Goal: Find specific page/section: Find specific page/section

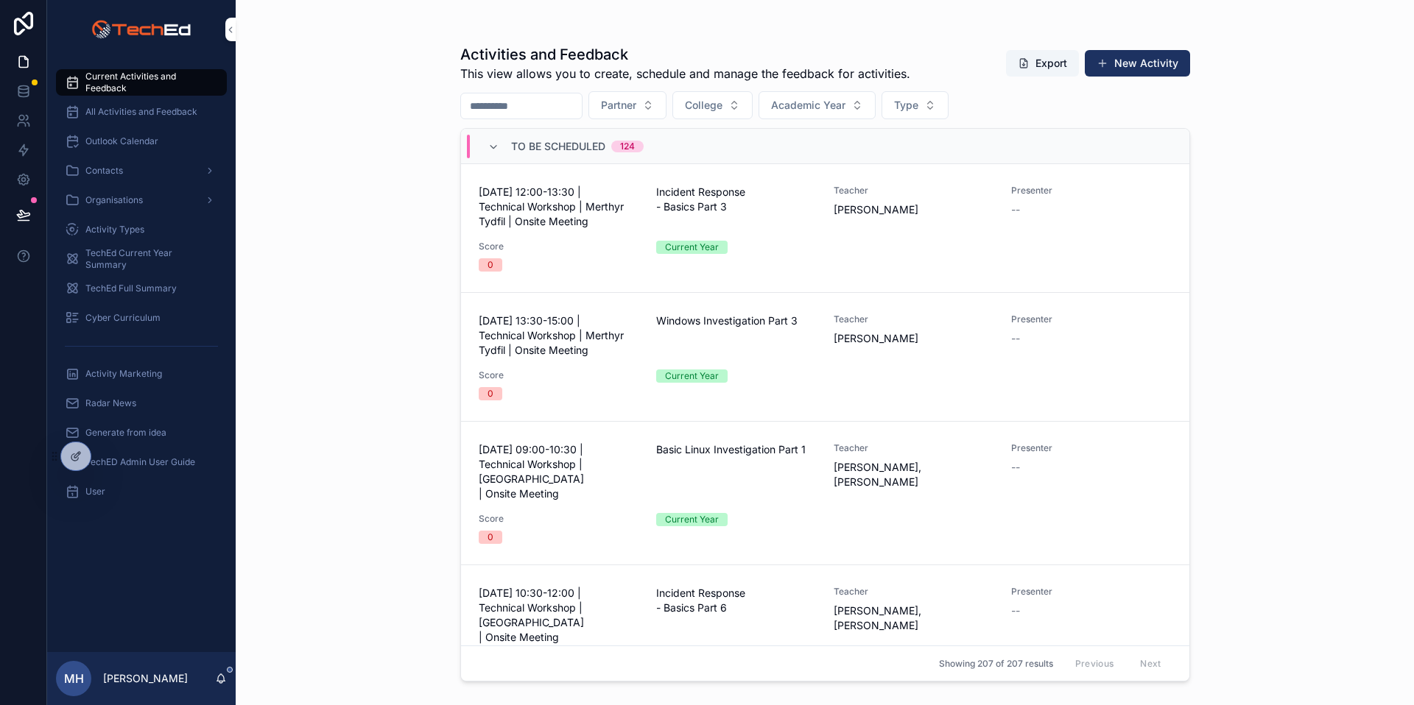
click at [362, 133] on div "Activities and Feedback This view allows you to create, schedule and manage the…" at bounding box center [825, 352] width 1178 height 705
click at [357, 126] on div "Activities and Feedback This view allows you to create, schedule and manage the…" at bounding box center [825, 352] width 1178 height 705
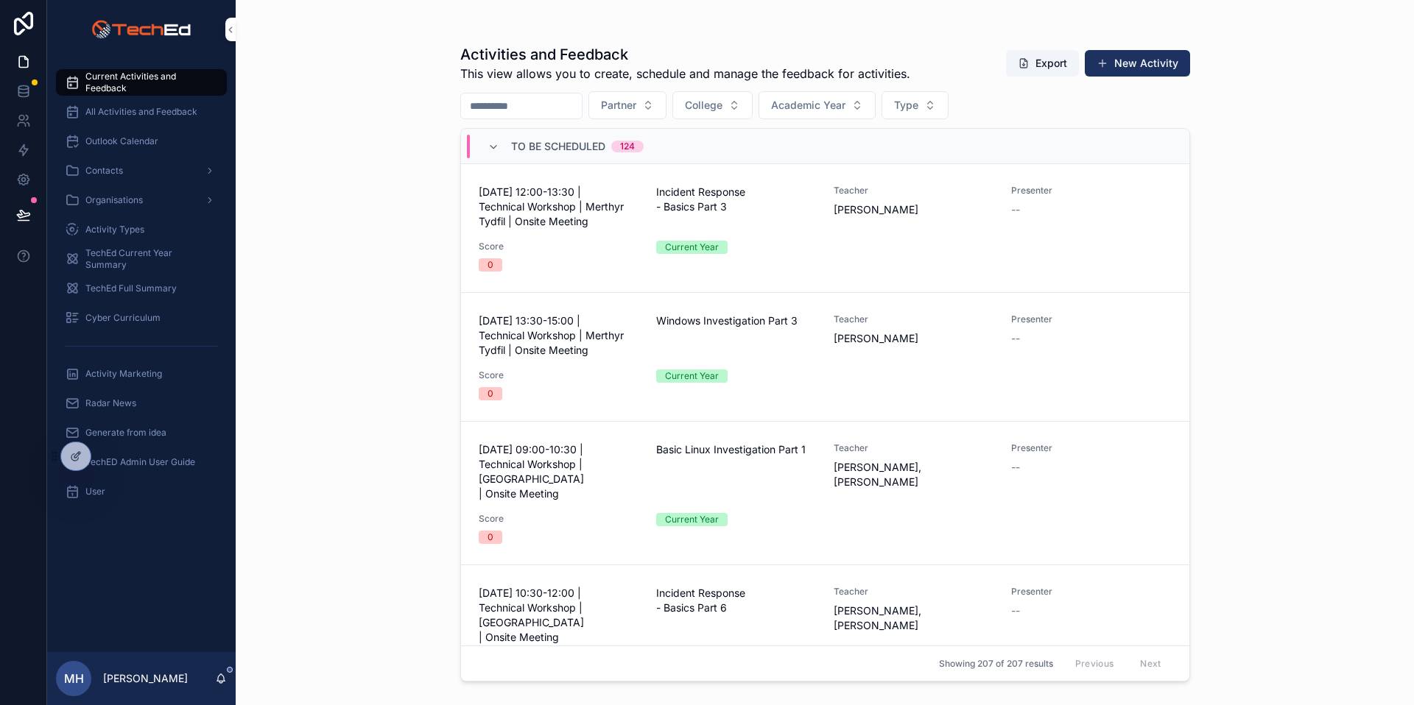
click at [357, 126] on div "Activities and Feedback This view allows you to create, schedule and manage the…" at bounding box center [825, 352] width 1178 height 705
click at [311, 117] on div "Activities and Feedback This view allows you to create, schedule and manage the…" at bounding box center [825, 352] width 1178 height 705
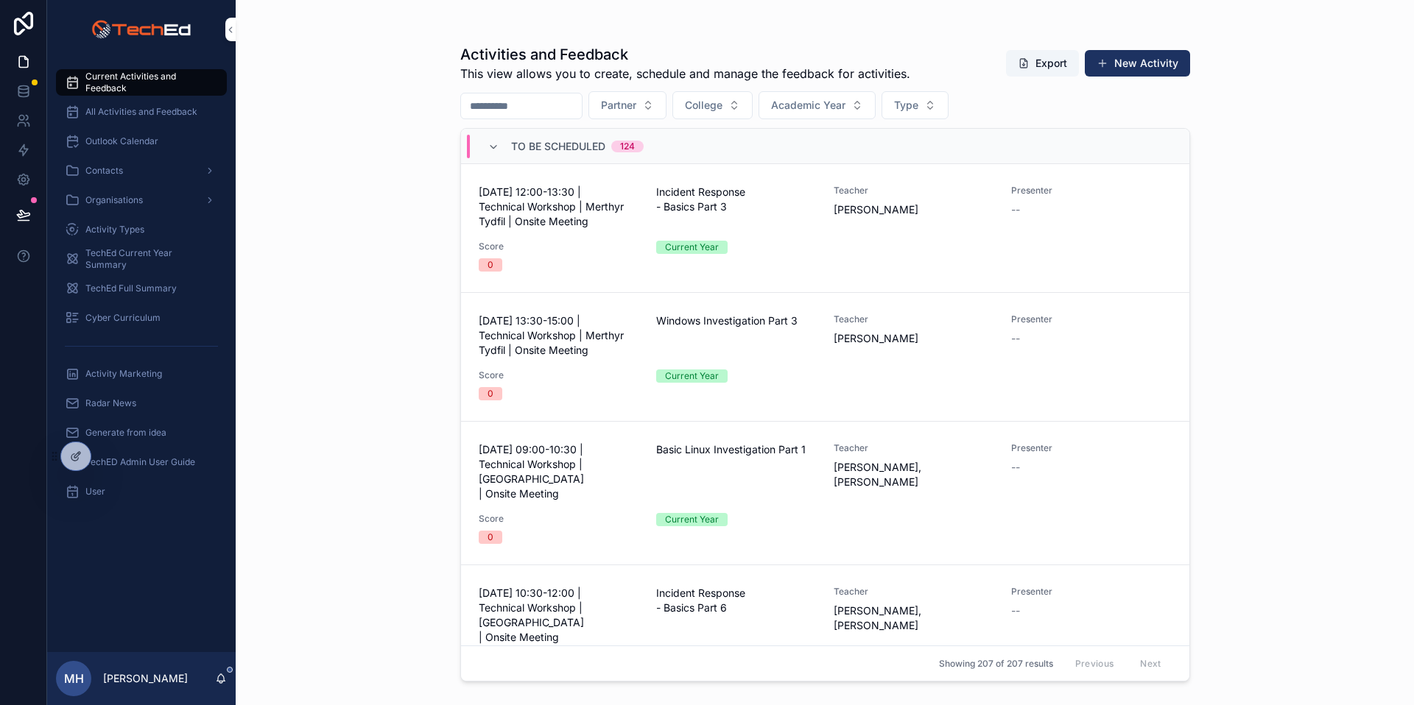
click at [236, 107] on div "Activities and Feedback This view allows you to create, schedule and manage the…" at bounding box center [825, 352] width 1178 height 705
click at [317, 107] on div "Activities and Feedback This view allows you to create, schedule and manage the…" at bounding box center [825, 352] width 1178 height 705
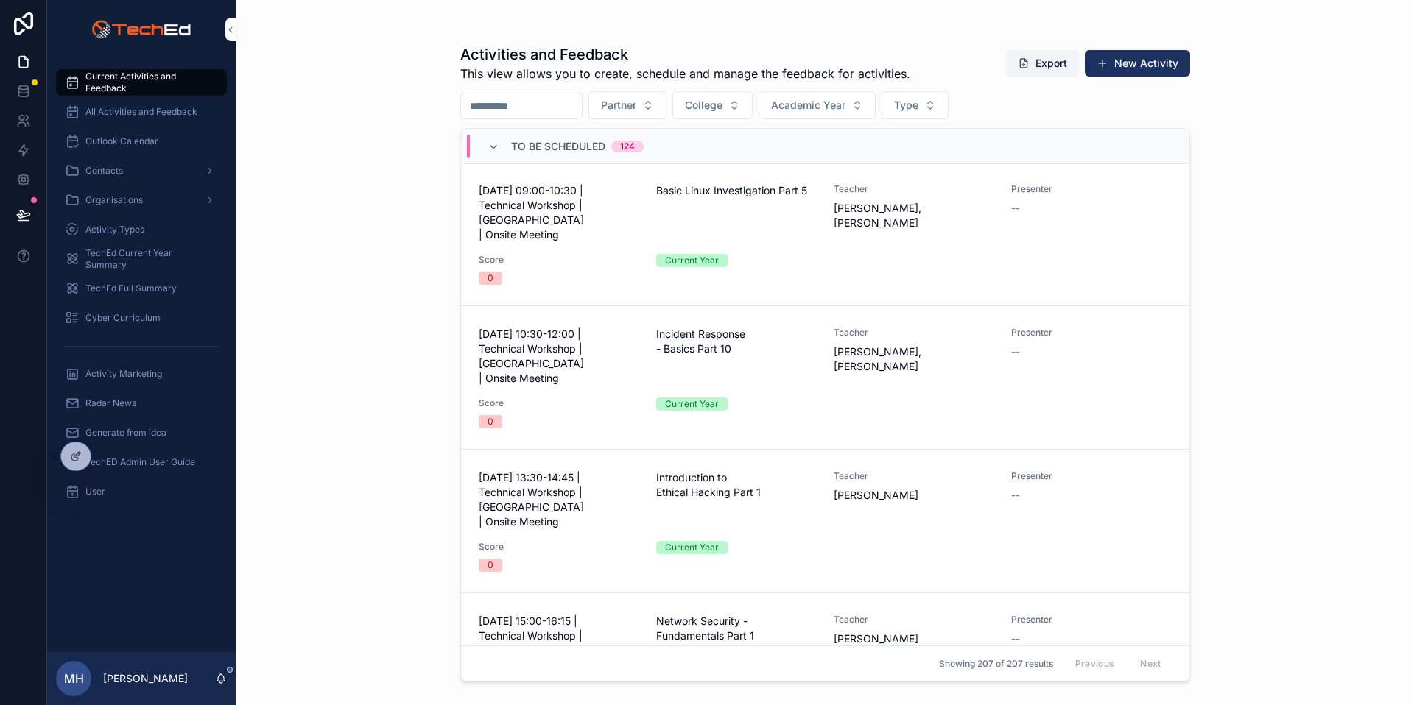
scroll to position [1703, 0]
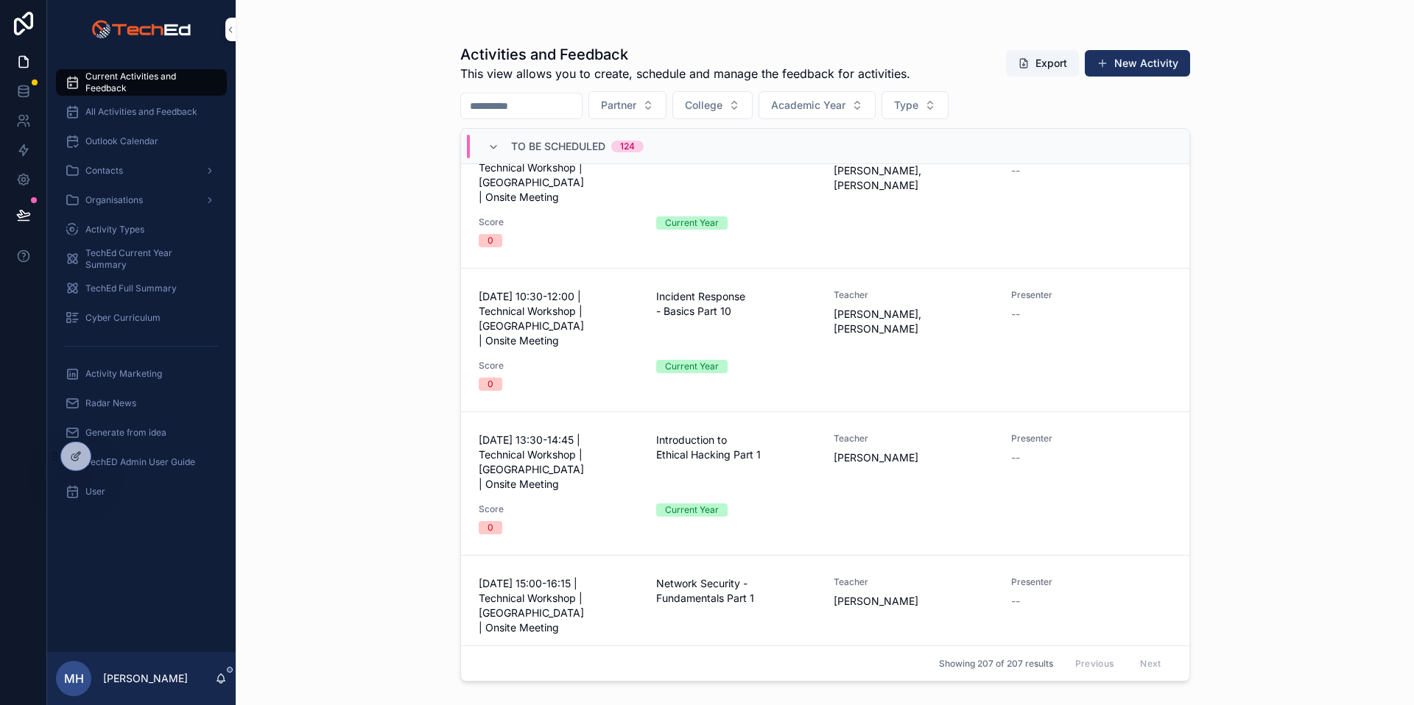
click at [666, 107] on button "Partner" at bounding box center [627, 105] width 78 height 28
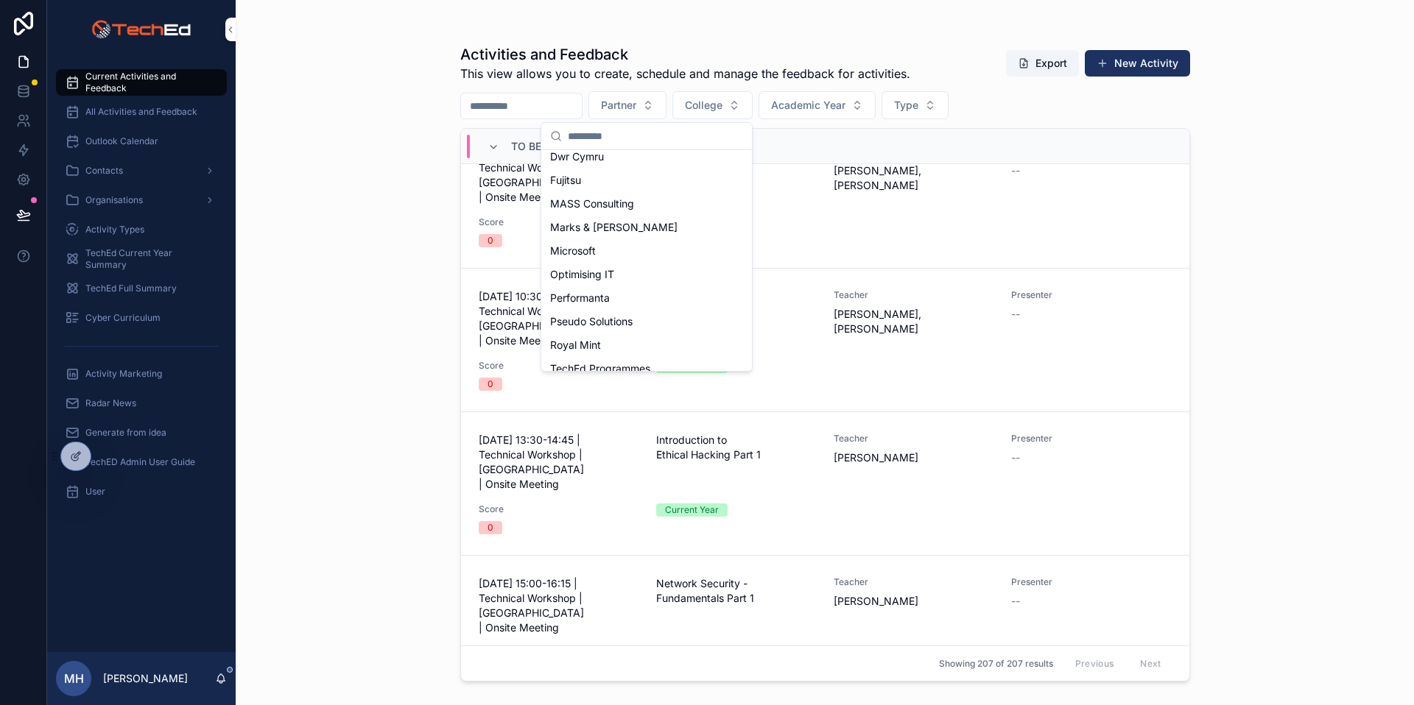
scroll to position [186, 0]
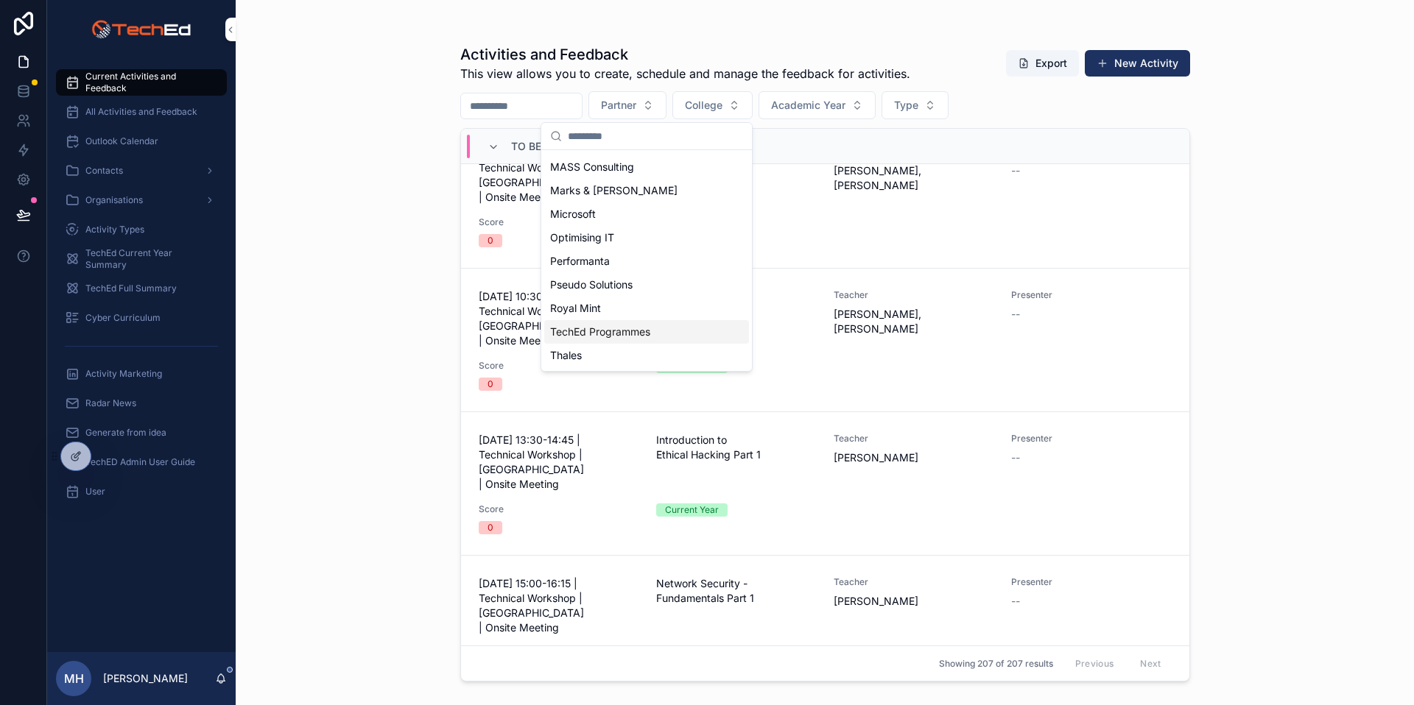
click at [627, 333] on span "TechEd Programmes" at bounding box center [600, 332] width 100 height 15
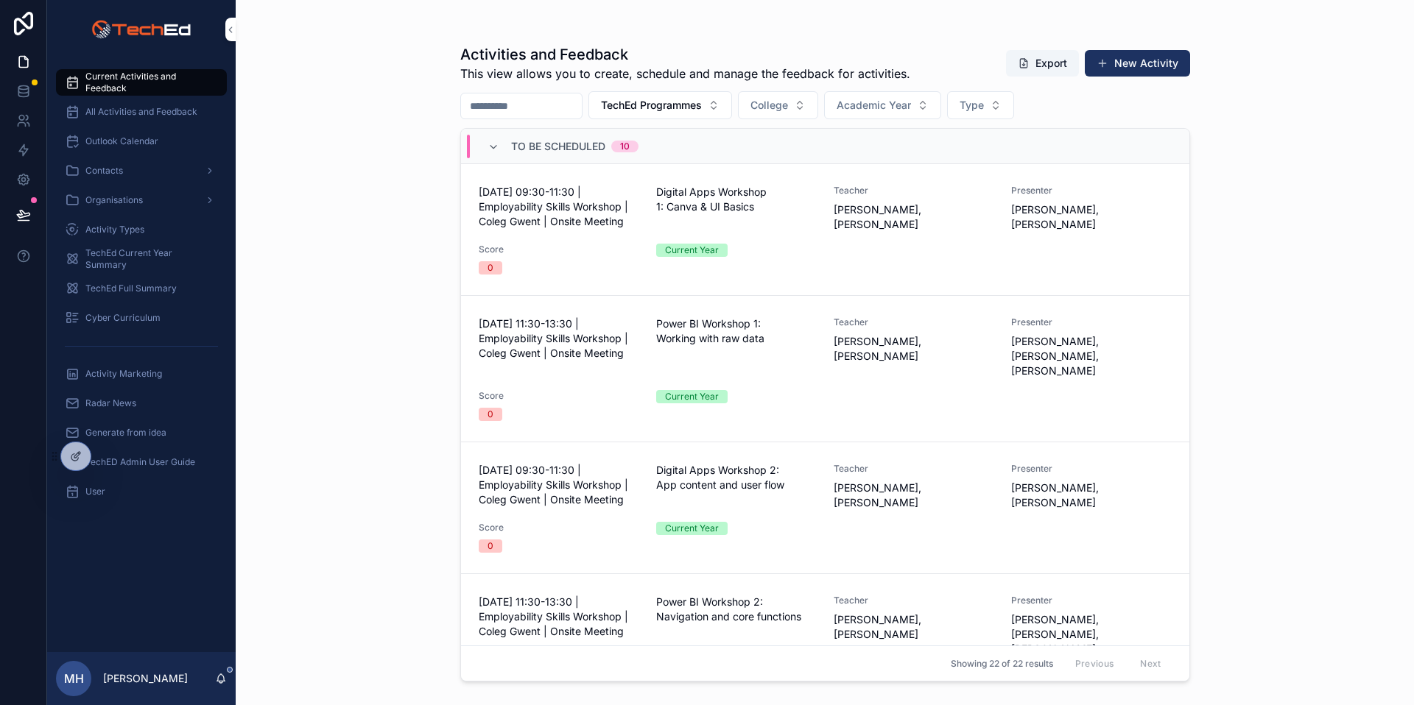
click at [1348, 171] on div "Activities and Feedback This view allows you to create, schedule and manage the…" at bounding box center [825, 352] width 1178 height 705
click at [494, 147] on icon "scrollable content" at bounding box center [493, 147] width 12 height 12
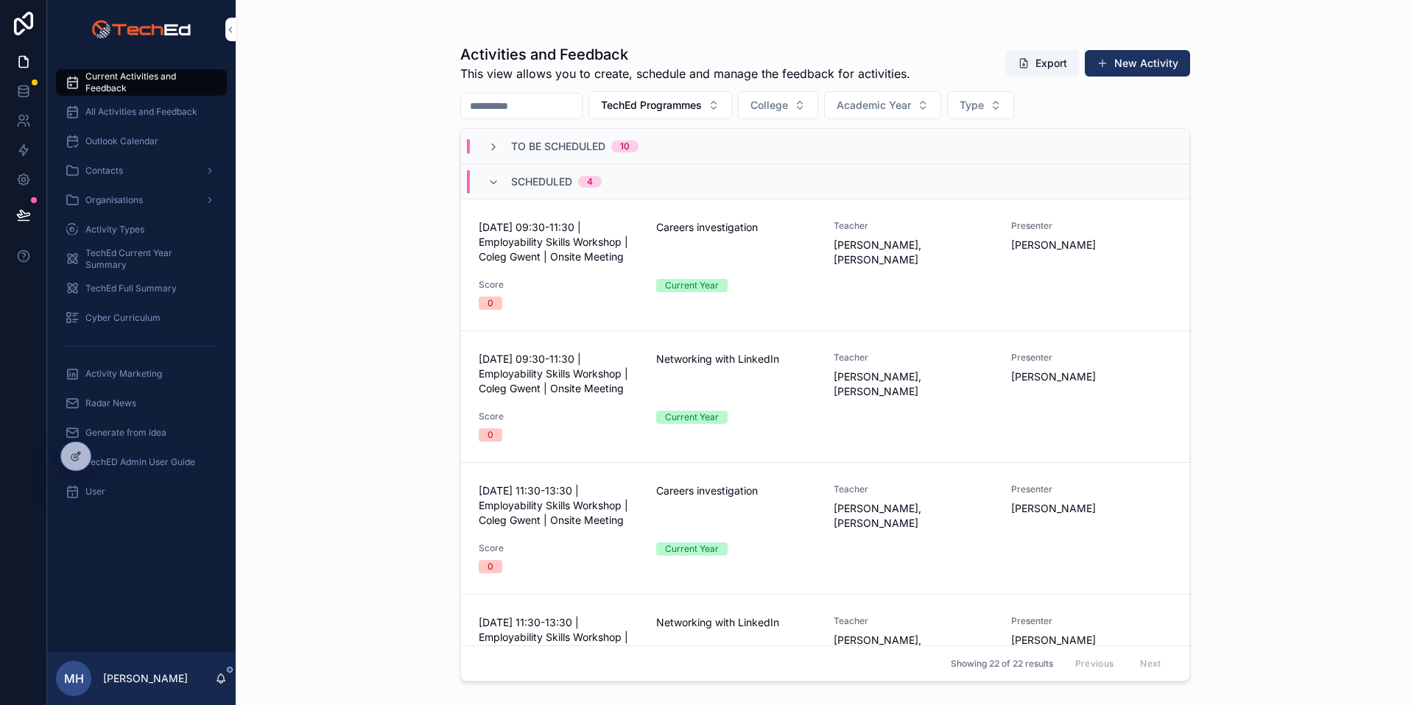
click at [434, 144] on div "Activities and Feedback This view allows you to create, schedule and manage the…" at bounding box center [825, 352] width 1178 height 705
click at [413, 144] on div "Activities and Feedback This view allows you to create, schedule and manage the…" at bounding box center [825, 352] width 1178 height 705
click at [398, 143] on div "Activities and Feedback This view allows you to create, schedule and manage the…" at bounding box center [825, 352] width 1178 height 705
